Goal: Find specific page/section: Find specific page/section

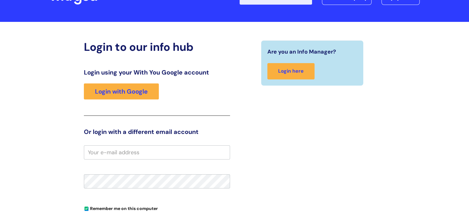
scroll to position [62, 0]
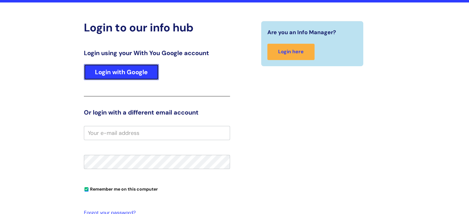
drag, startPoint x: 114, startPoint y: 74, endPoint x: 136, endPoint y: 88, distance: 25.7
click at [115, 74] on link "Login with Google" at bounding box center [121, 72] width 75 height 16
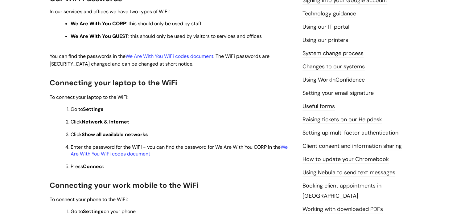
scroll to position [154, 0]
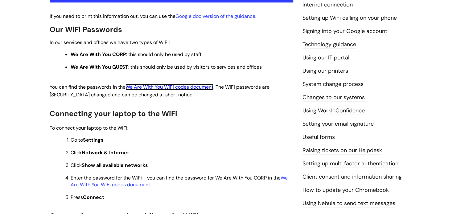
click at [161, 84] on link "We Are With You WiFi codes document" at bounding box center [170, 87] width 88 height 6
